Goal: Task Accomplishment & Management: Manage account settings

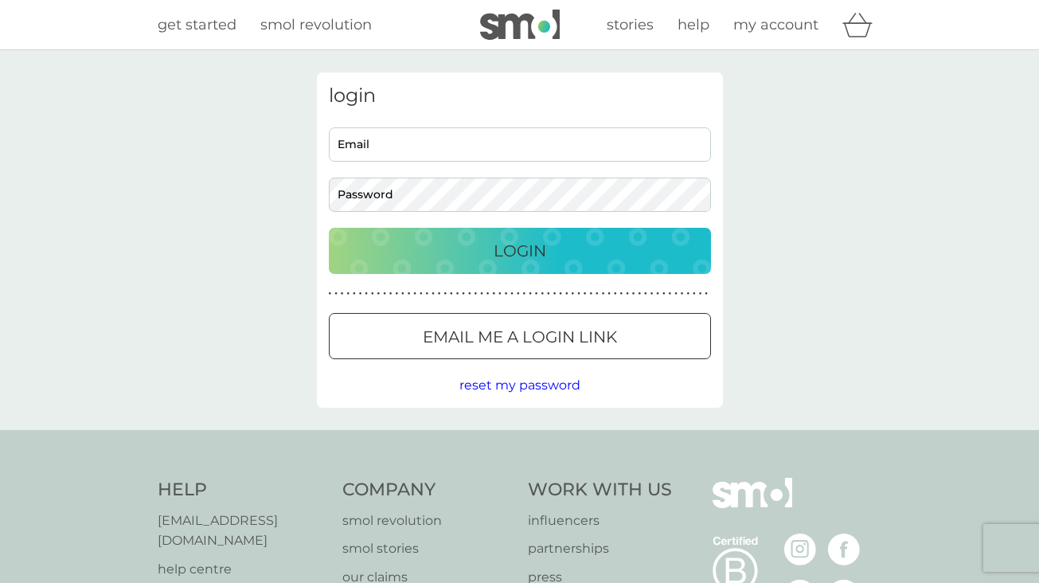
type input "[EMAIL_ADDRESS][DOMAIN_NAME]"
click at [536, 248] on p "Login" at bounding box center [520, 250] width 53 height 25
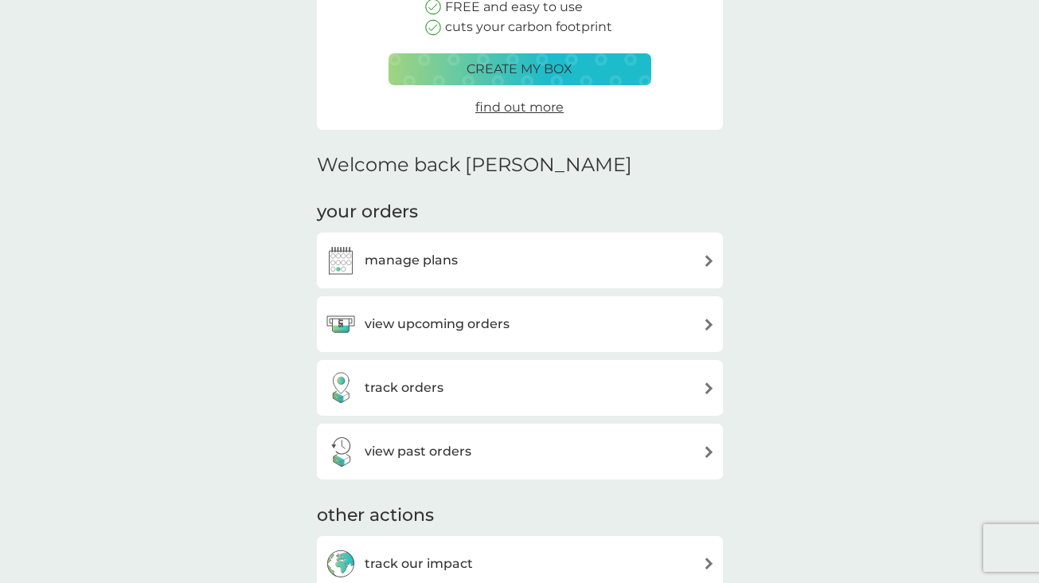
scroll to position [264, 0]
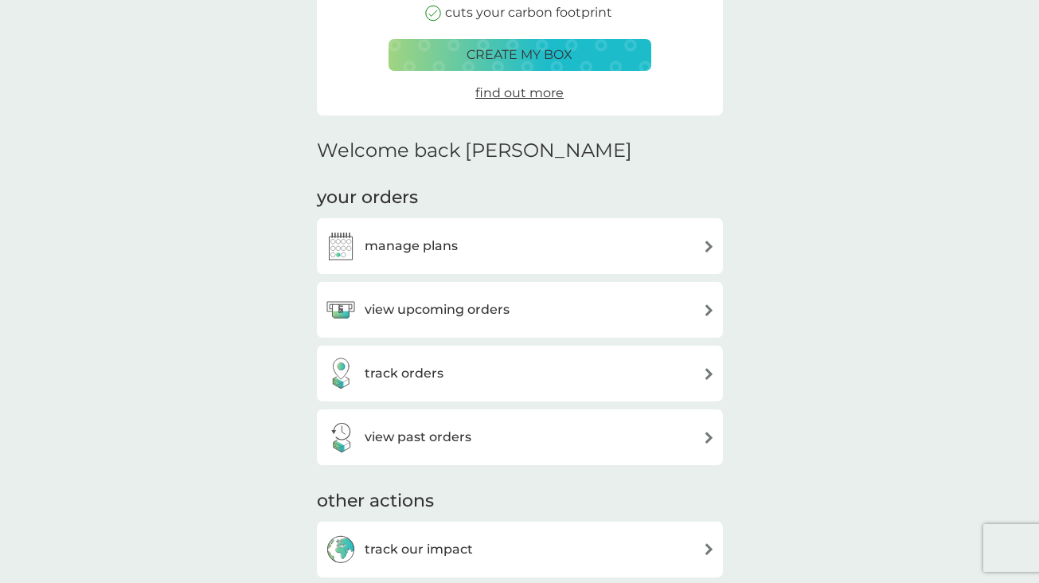
click at [563, 317] on div "view upcoming orders" at bounding box center [520, 310] width 390 height 32
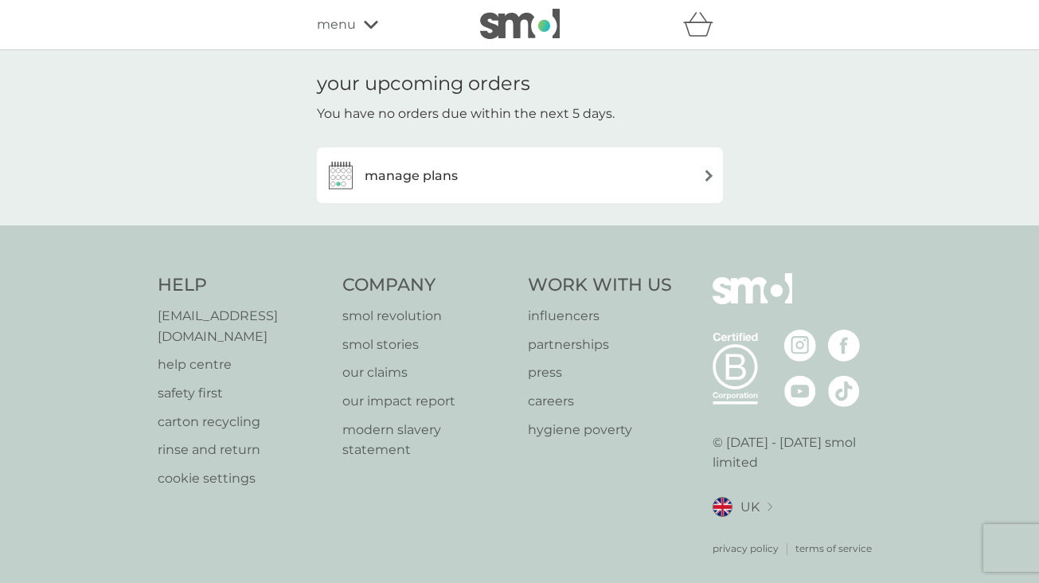
click at [416, 179] on h3 "manage plans" at bounding box center [411, 176] width 93 height 21
click at [337, 28] on span "menu" at bounding box center [336, 24] width 39 height 21
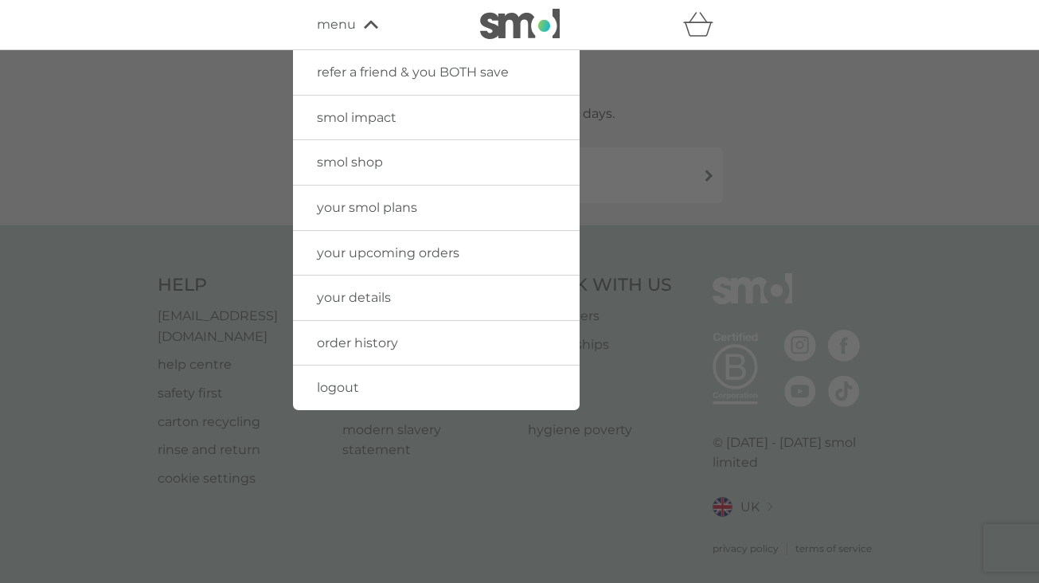
click at [356, 345] on span "order history" at bounding box center [357, 342] width 81 height 15
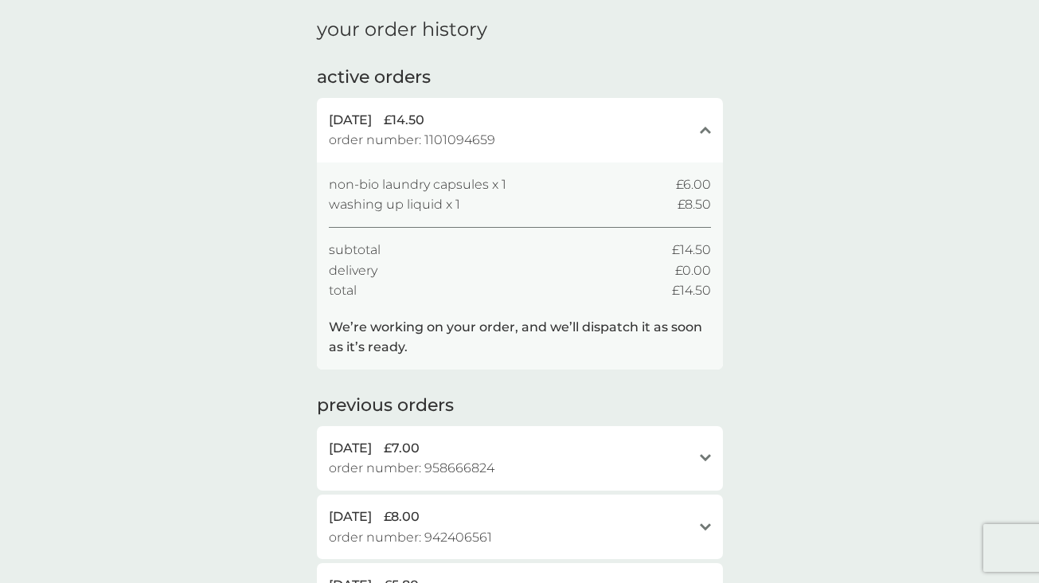
scroll to position [56, 0]
